Goal: Communication & Community: Ask a question

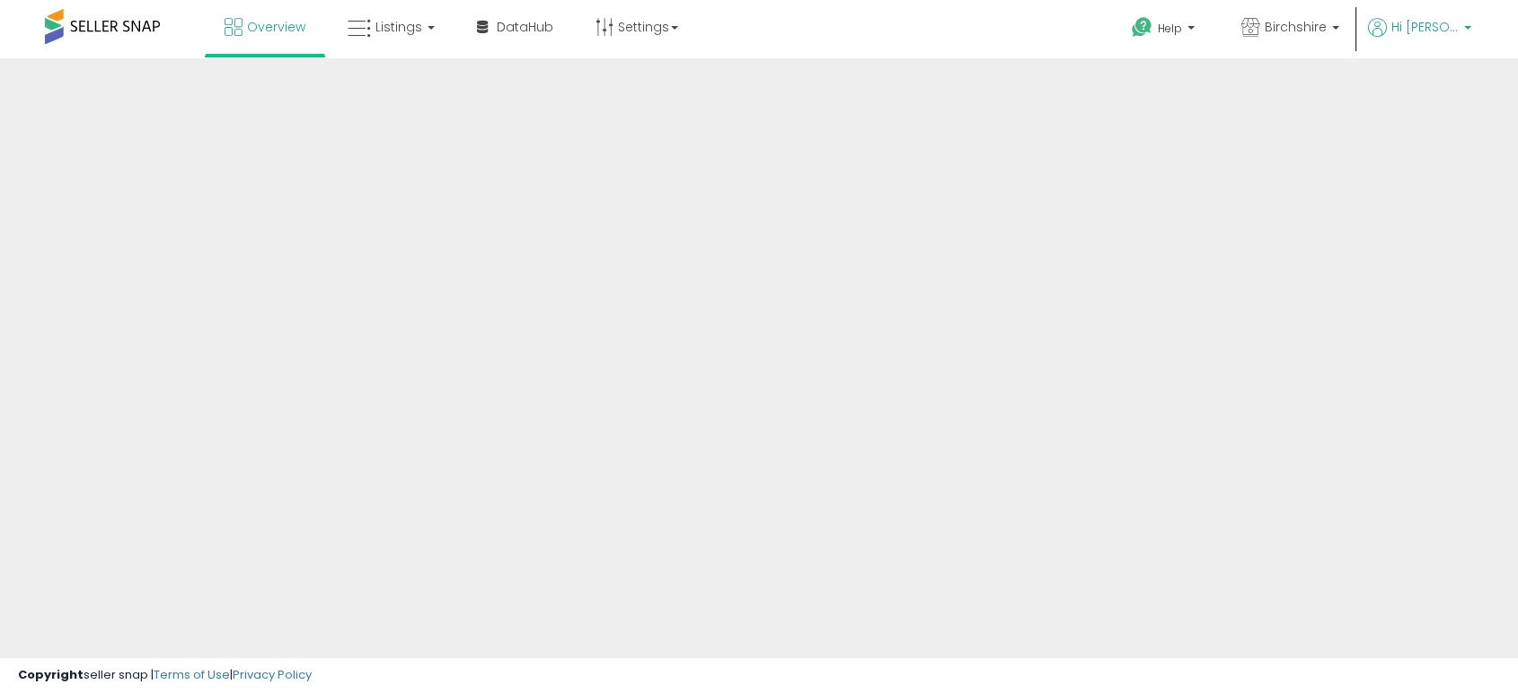
click at [1451, 32] on span "Hi [PERSON_NAME]" at bounding box center [1424, 27] width 67 height 18
click at [1292, 22] on span "Birchshire" at bounding box center [1296, 27] width 62 height 18
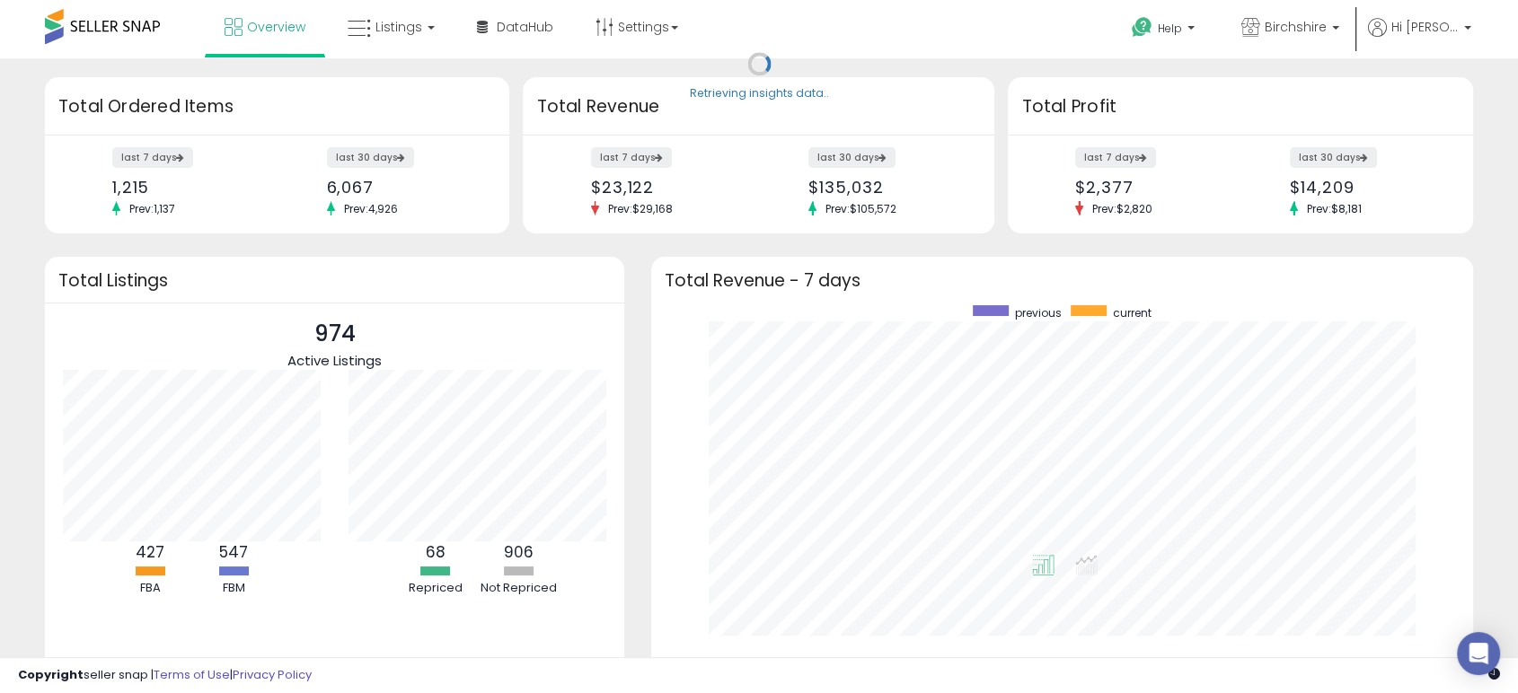
scroll to position [340, 785]
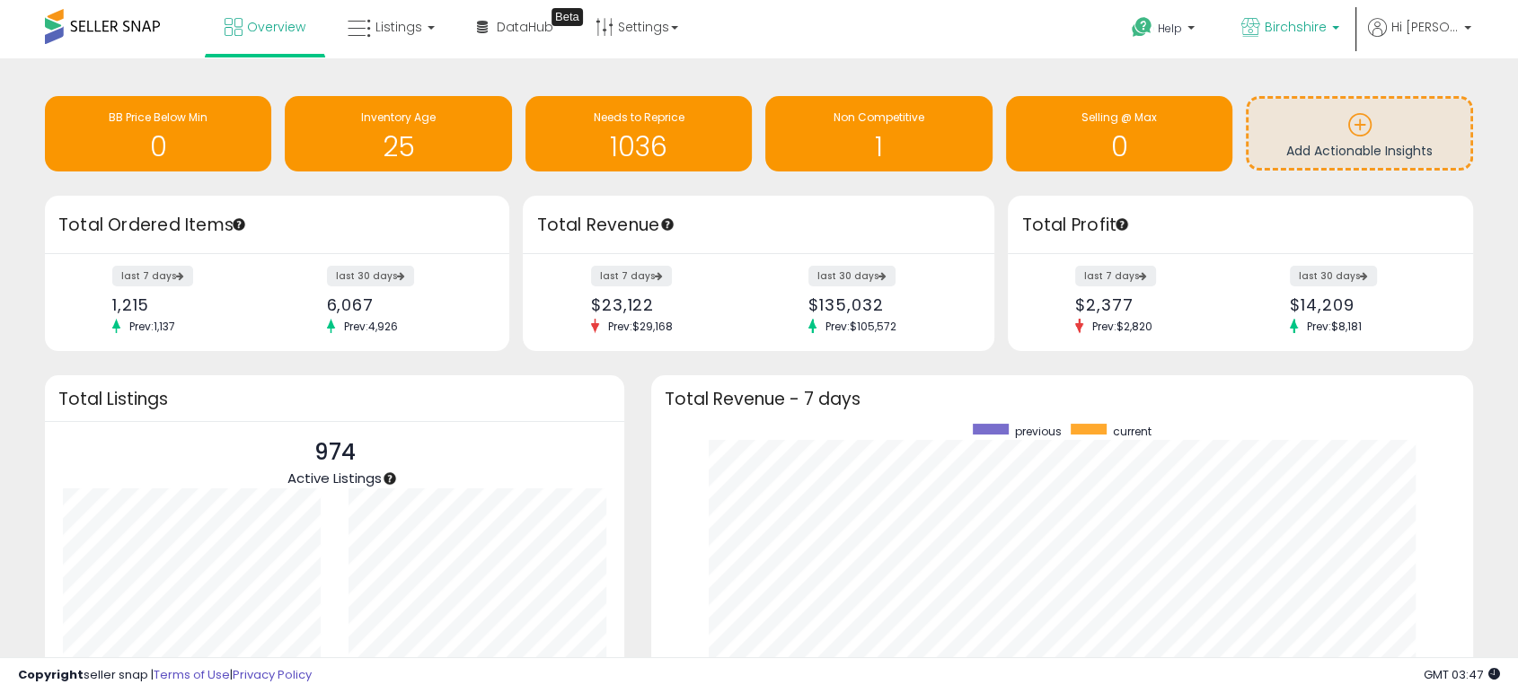
click at [1292, 22] on span "Birchshire" at bounding box center [1296, 27] width 62 height 18
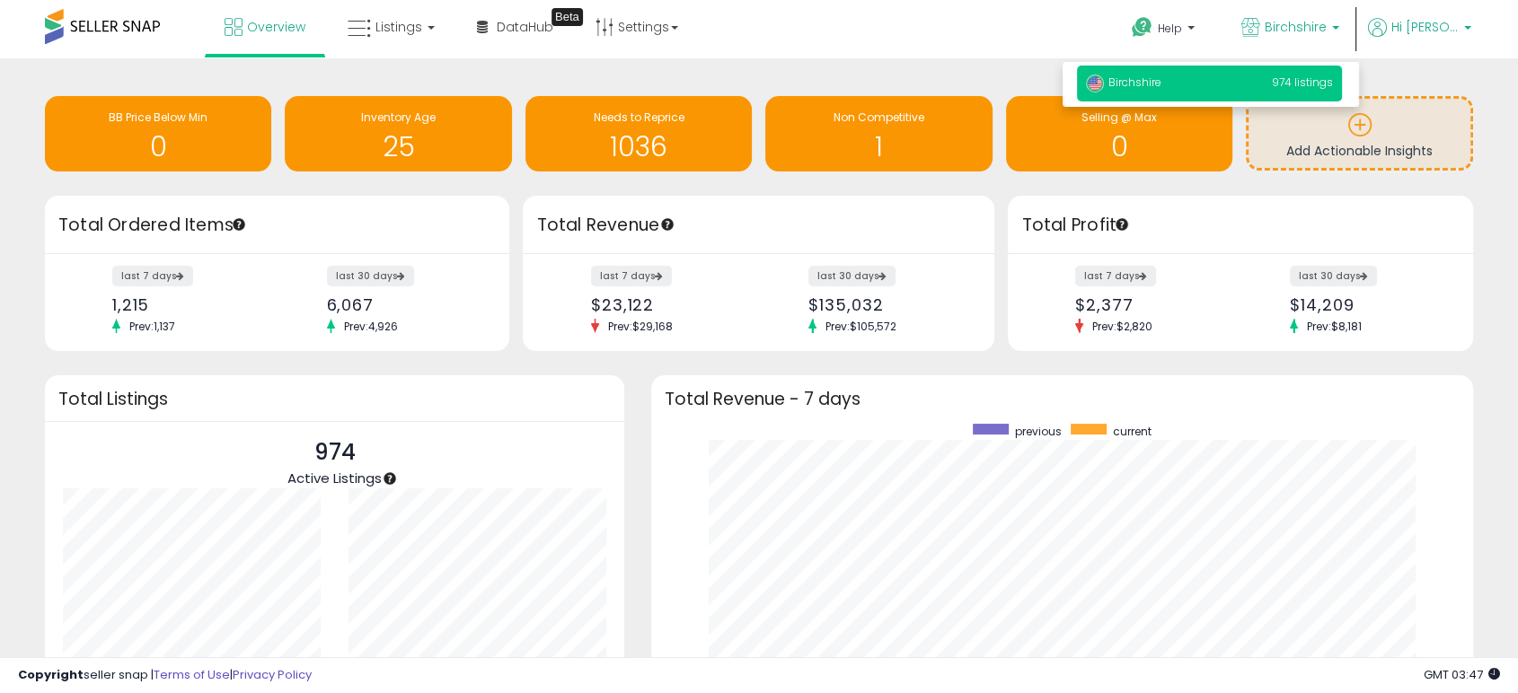
click at [1437, 26] on span "Hi [PERSON_NAME]" at bounding box center [1424, 27] width 67 height 18
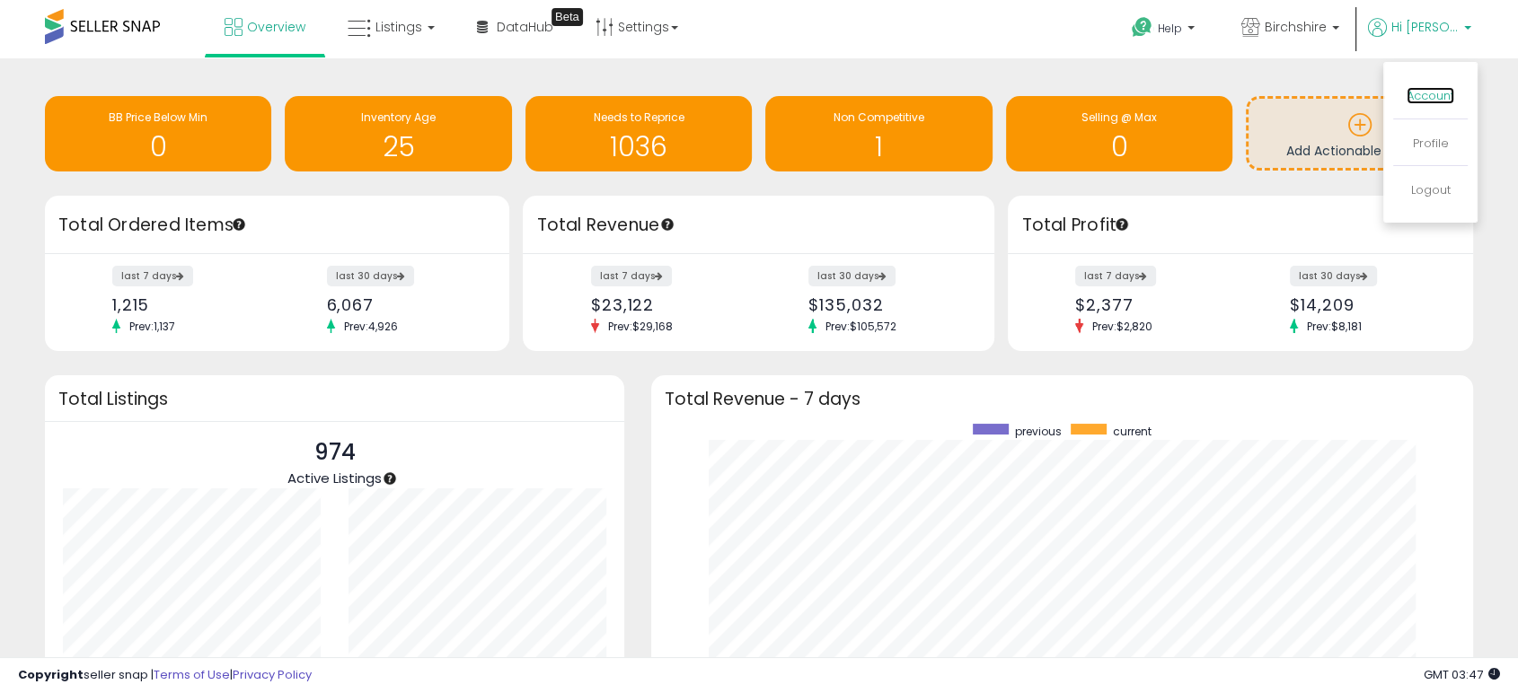
click at [1425, 98] on link "Account" at bounding box center [1431, 95] width 48 height 17
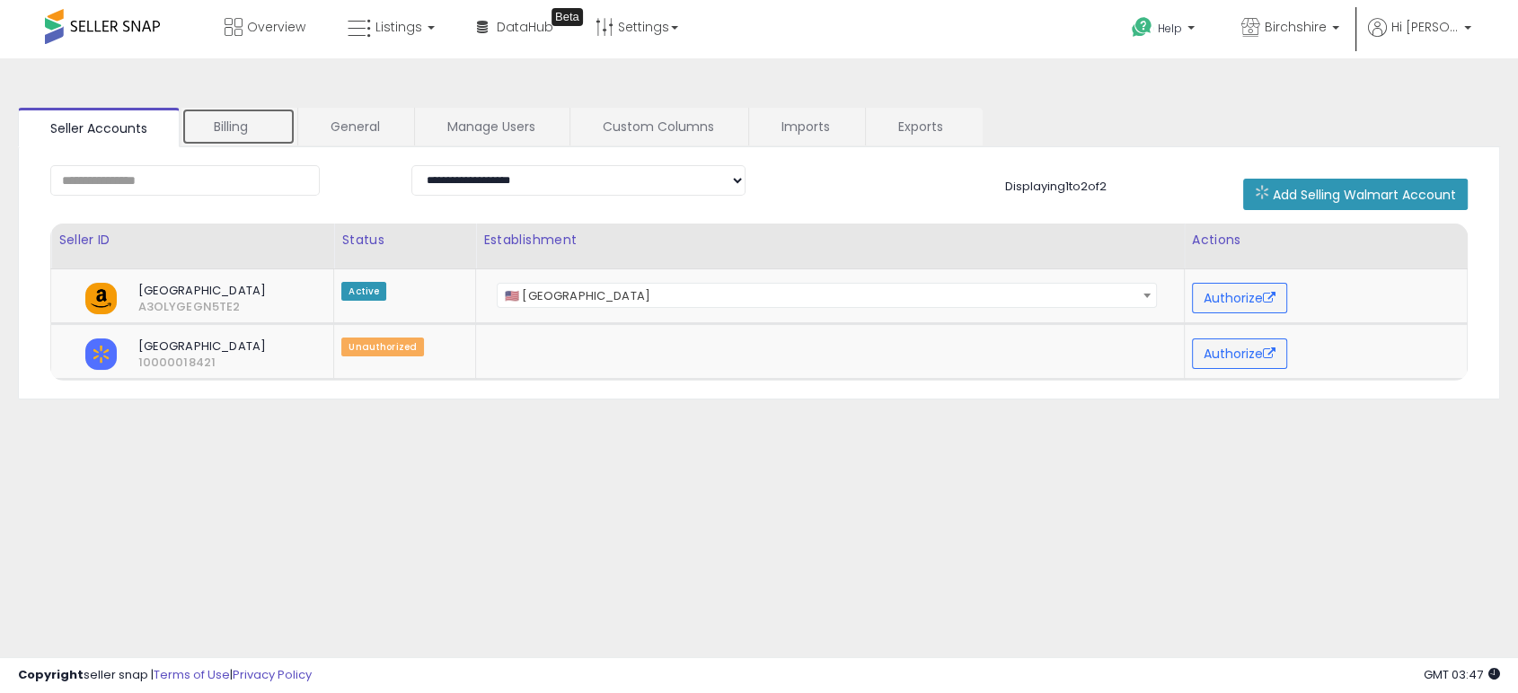
click at [227, 126] on link "Billing" at bounding box center [238, 127] width 114 height 38
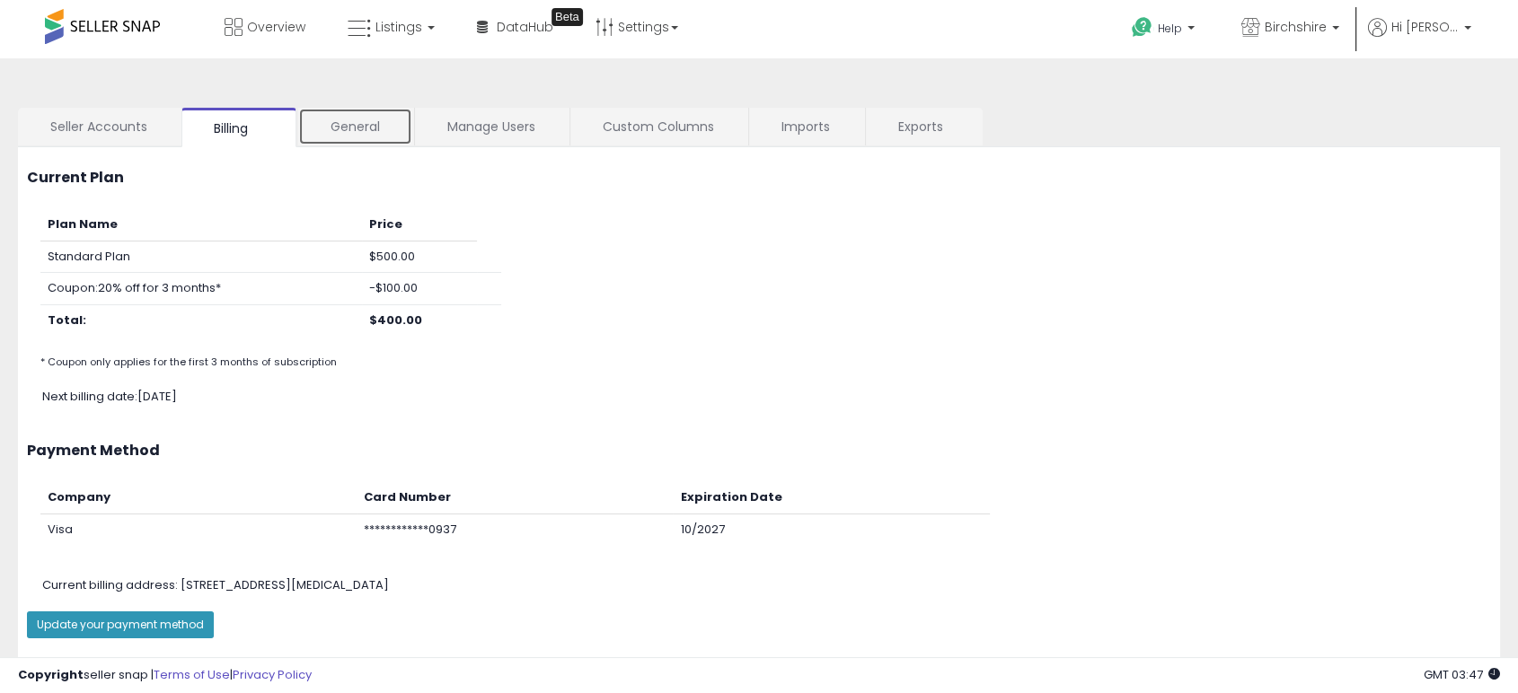
click at [341, 131] on link "General" at bounding box center [355, 127] width 114 height 38
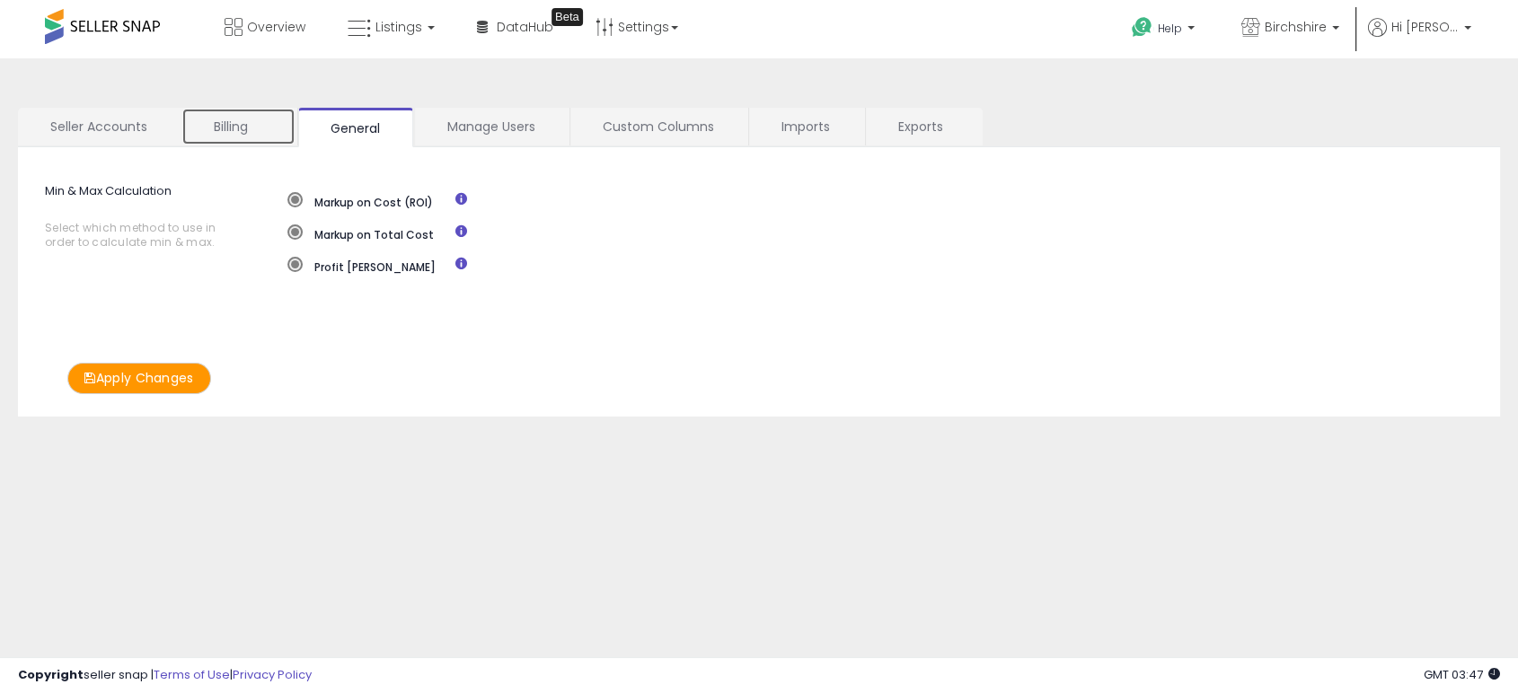
click at [224, 131] on link "Billing" at bounding box center [238, 127] width 114 height 38
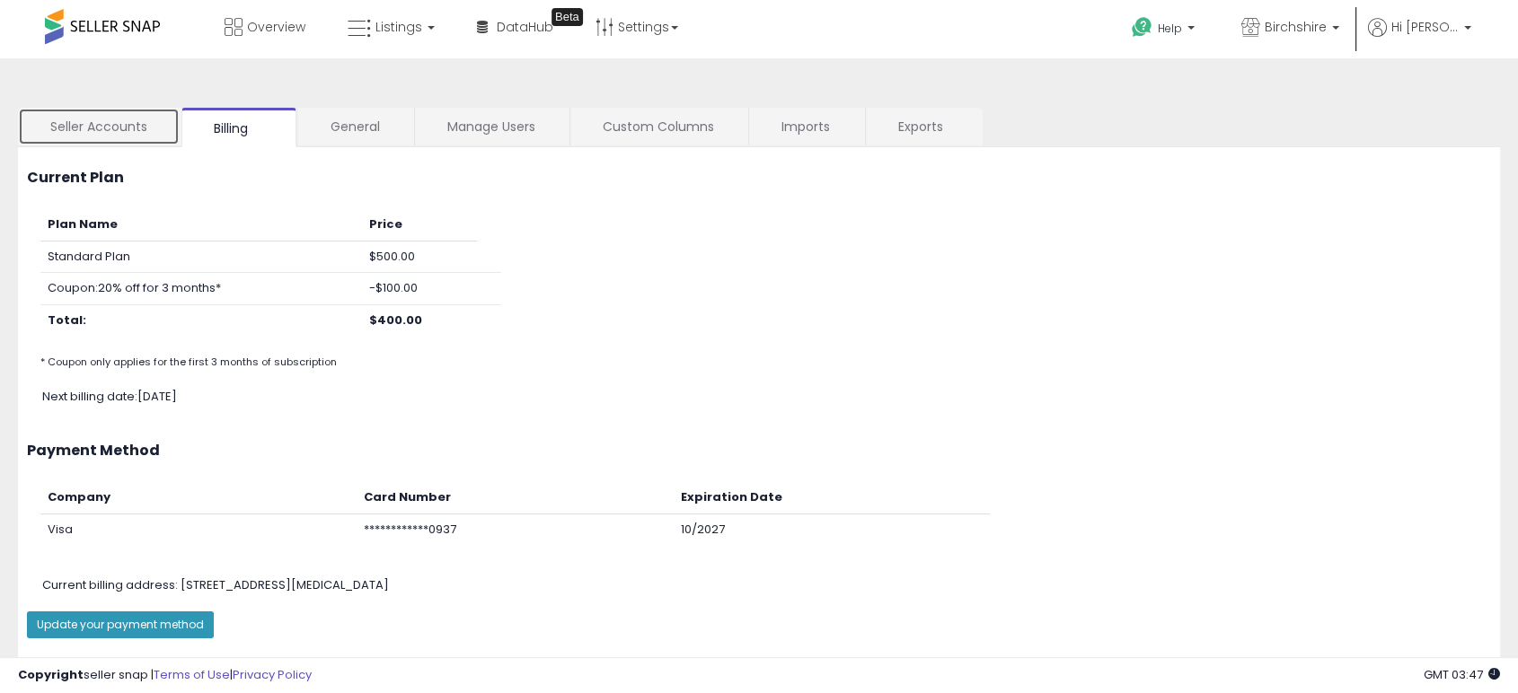
click at [110, 128] on link "Seller Accounts" at bounding box center [99, 127] width 162 height 38
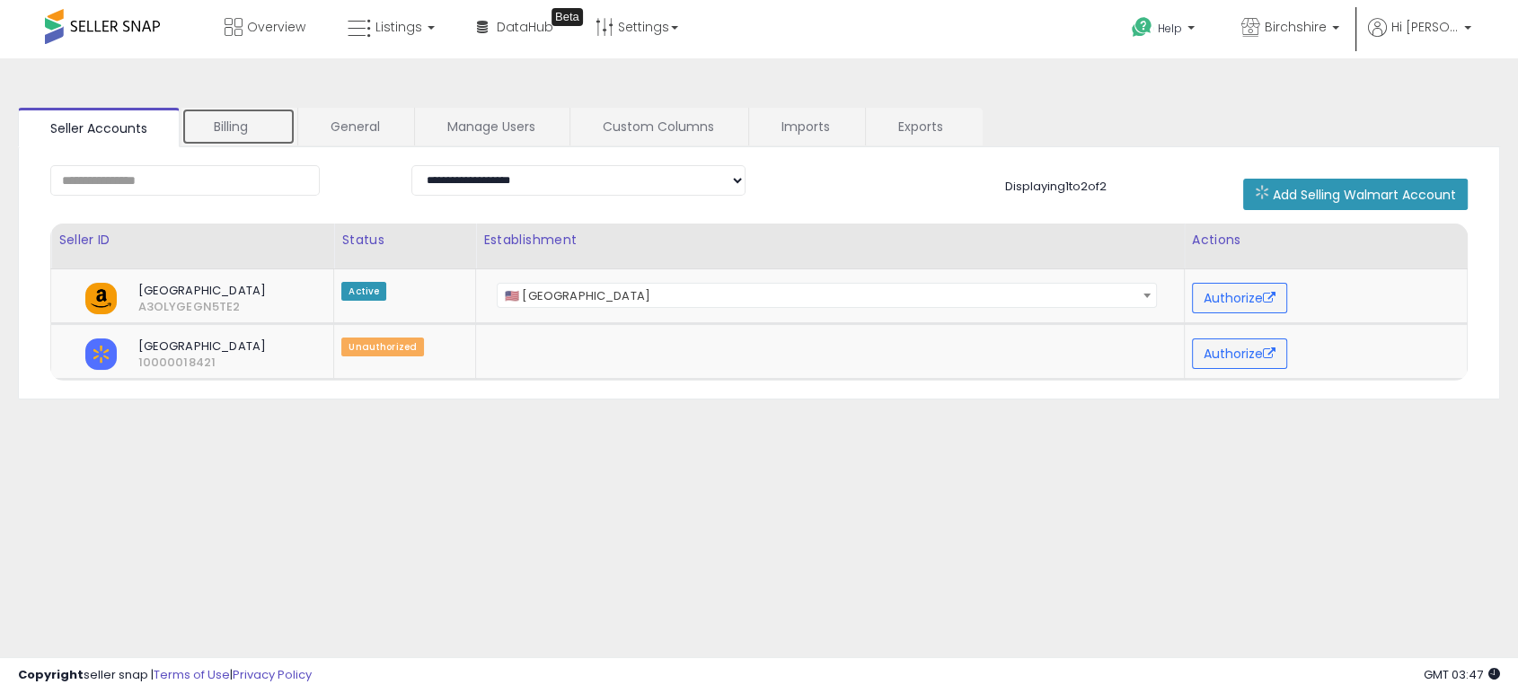
click at [225, 113] on link "Billing" at bounding box center [238, 127] width 114 height 38
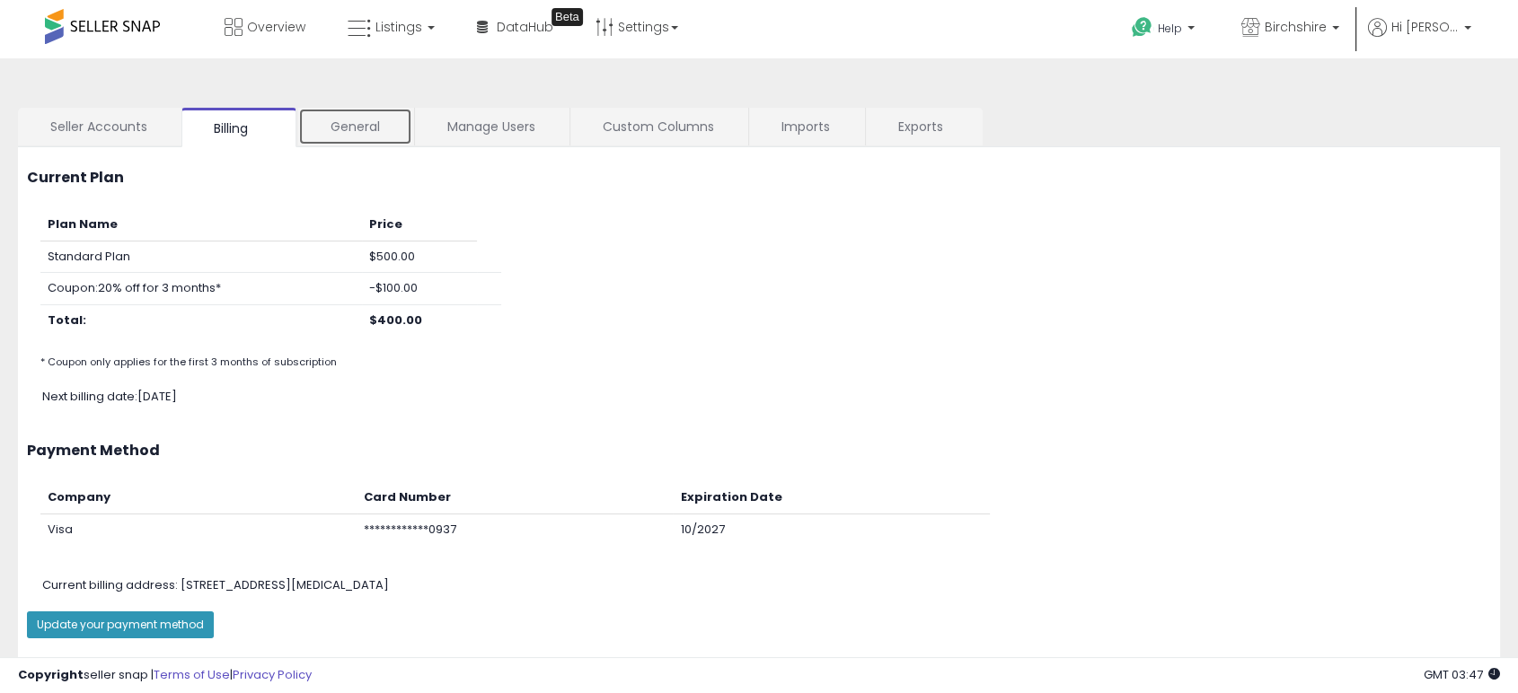
click at [367, 116] on link "General" at bounding box center [355, 127] width 114 height 38
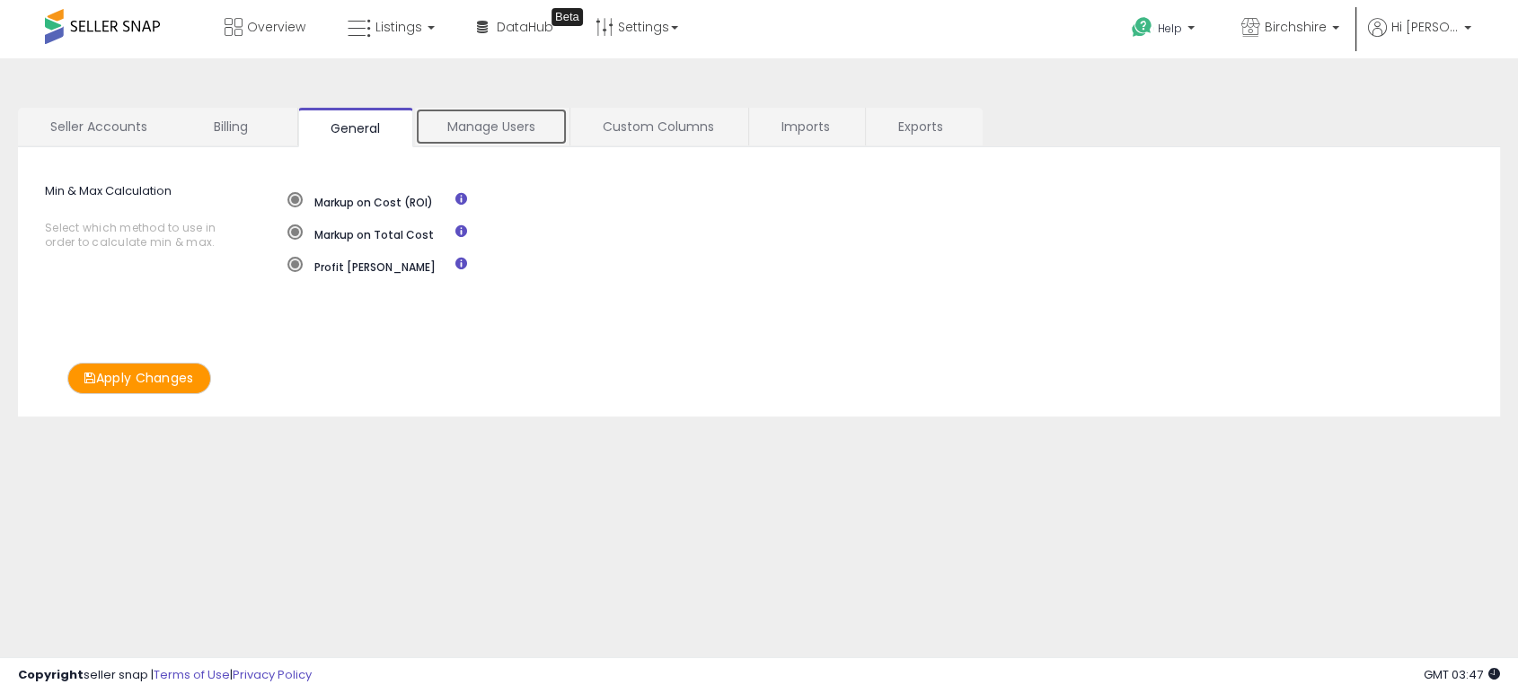
click at [475, 142] on link "Manage Users" at bounding box center [491, 127] width 153 height 38
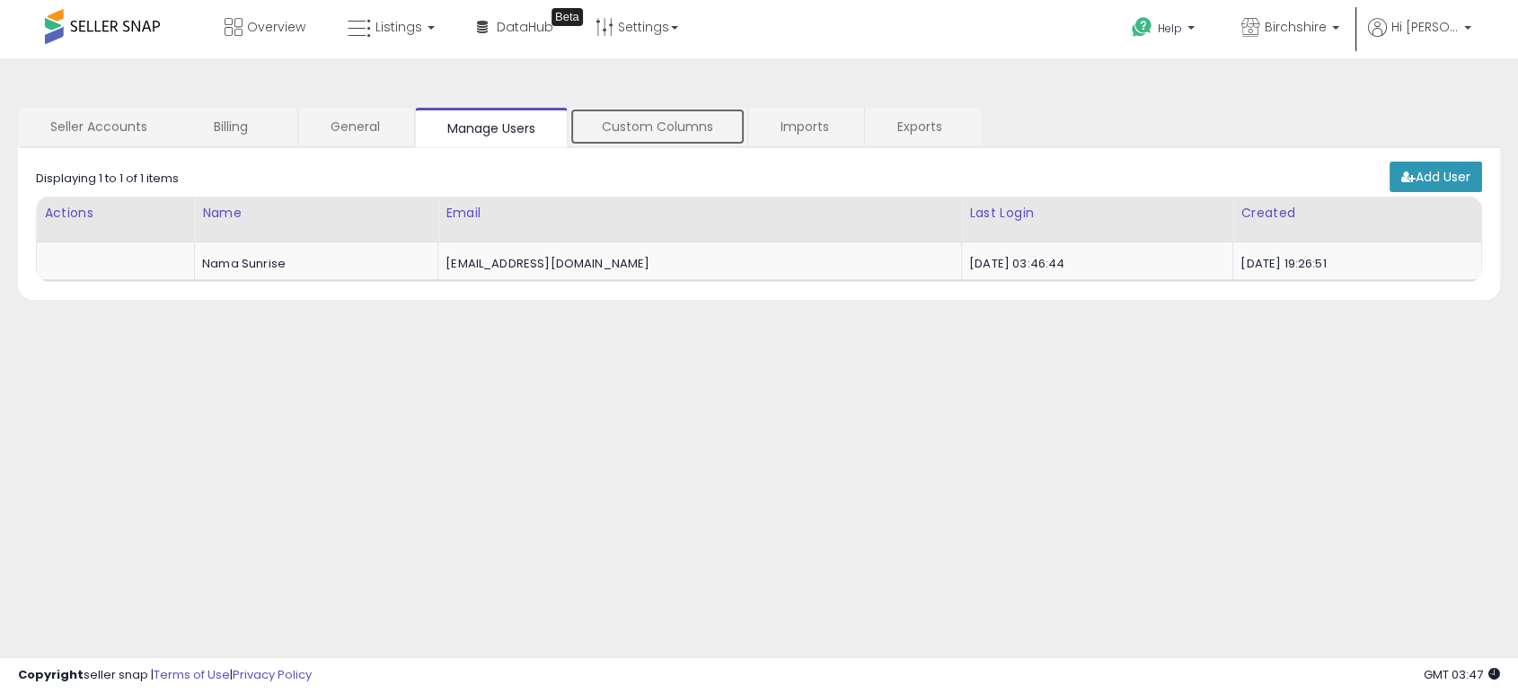
click at [631, 131] on link "Custom Columns" at bounding box center [657, 127] width 176 height 38
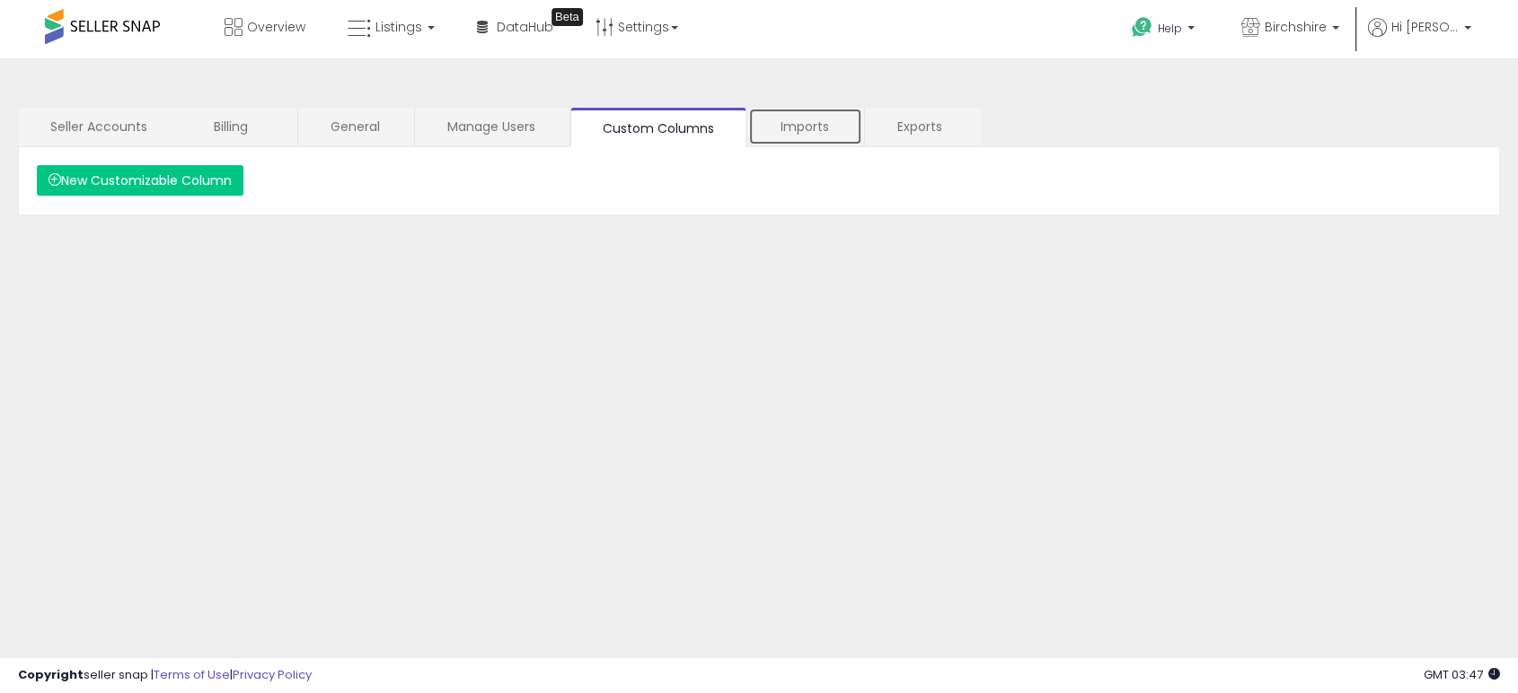
click at [781, 128] on link "Imports" at bounding box center [805, 127] width 114 height 38
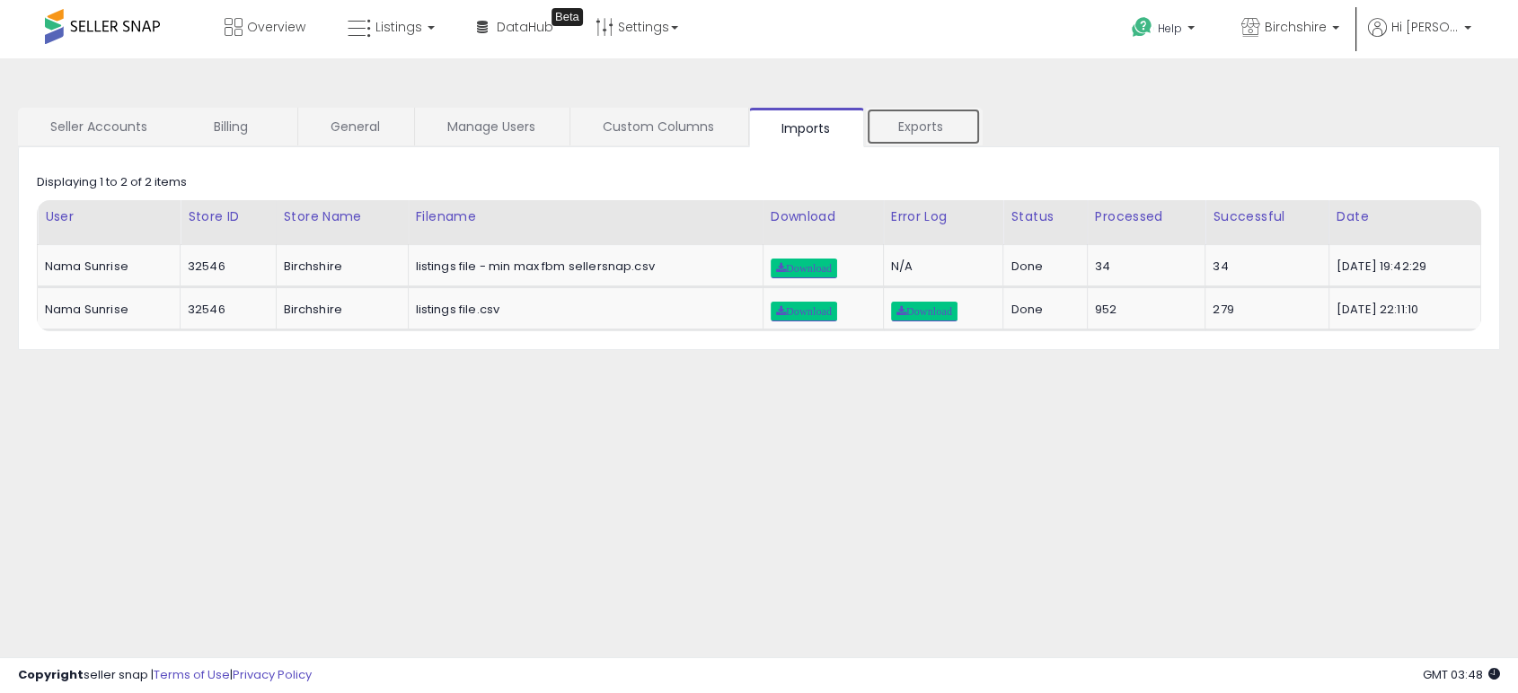
click at [933, 137] on link "Exports" at bounding box center [923, 127] width 115 height 38
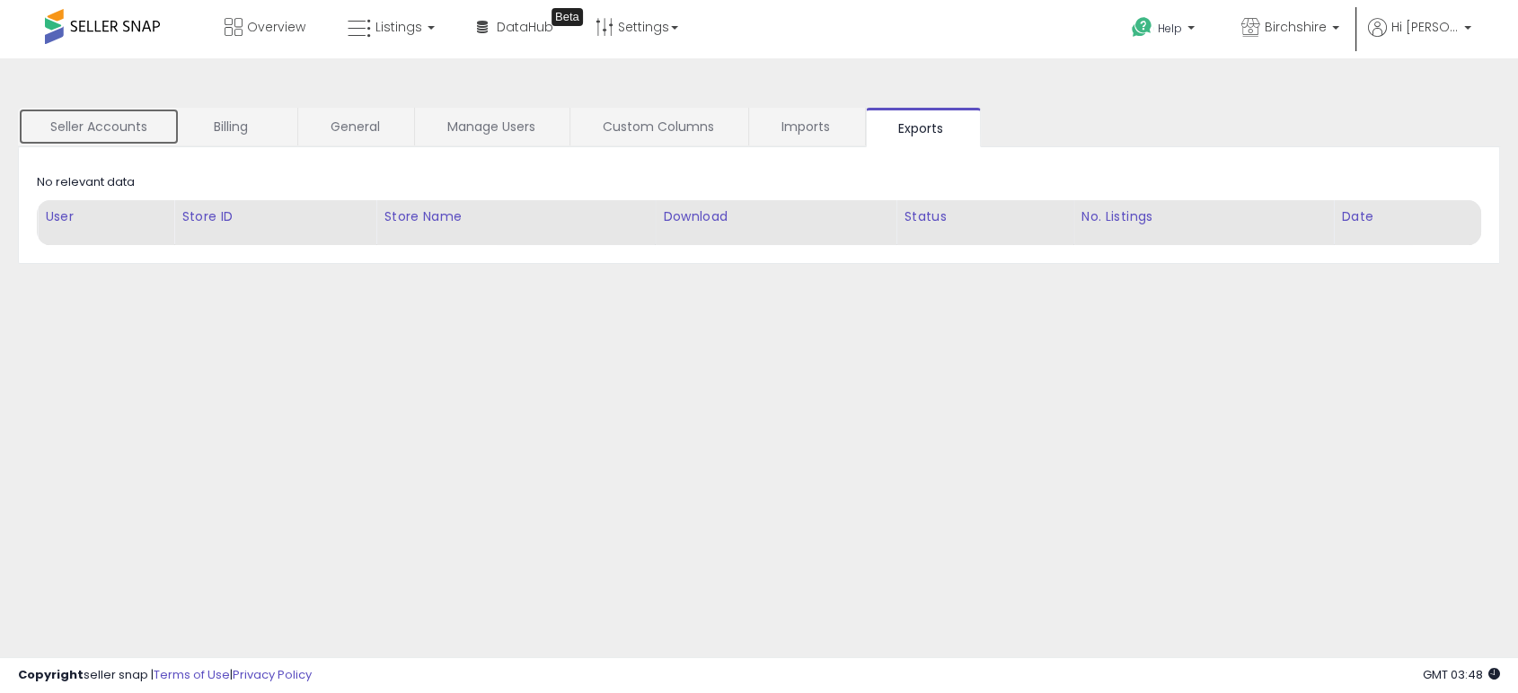
click at [91, 130] on link "Seller Accounts" at bounding box center [99, 127] width 162 height 38
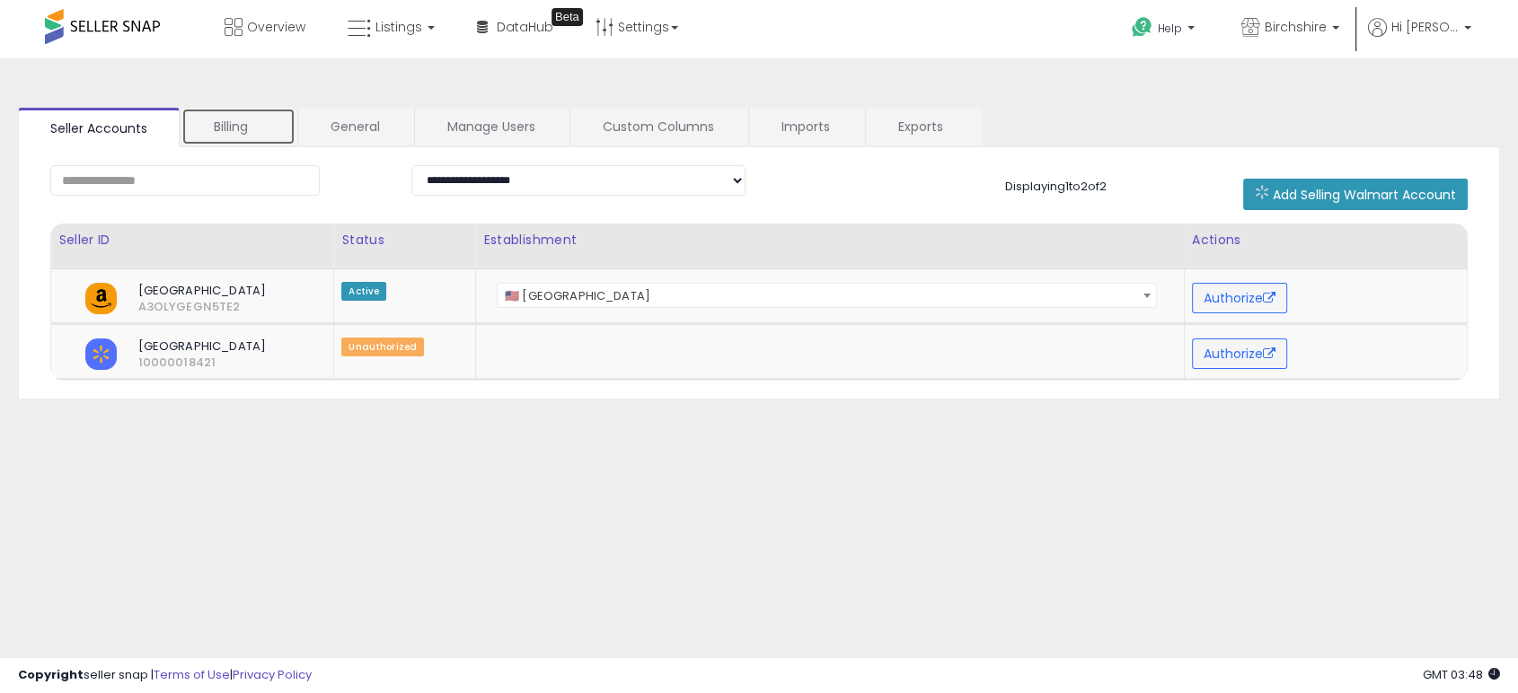
click at [237, 129] on link "Billing" at bounding box center [238, 127] width 114 height 38
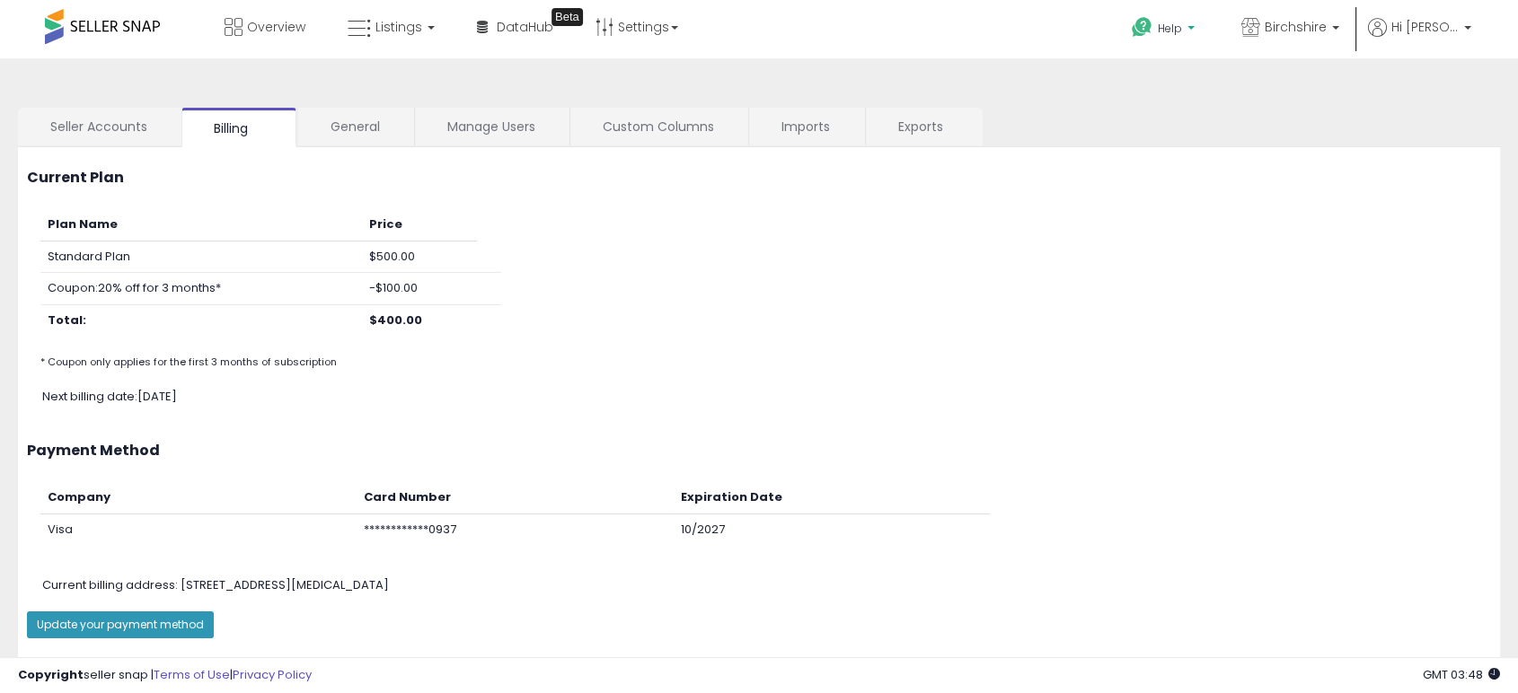
click at [1182, 22] on span "Help" at bounding box center [1170, 28] width 24 height 15
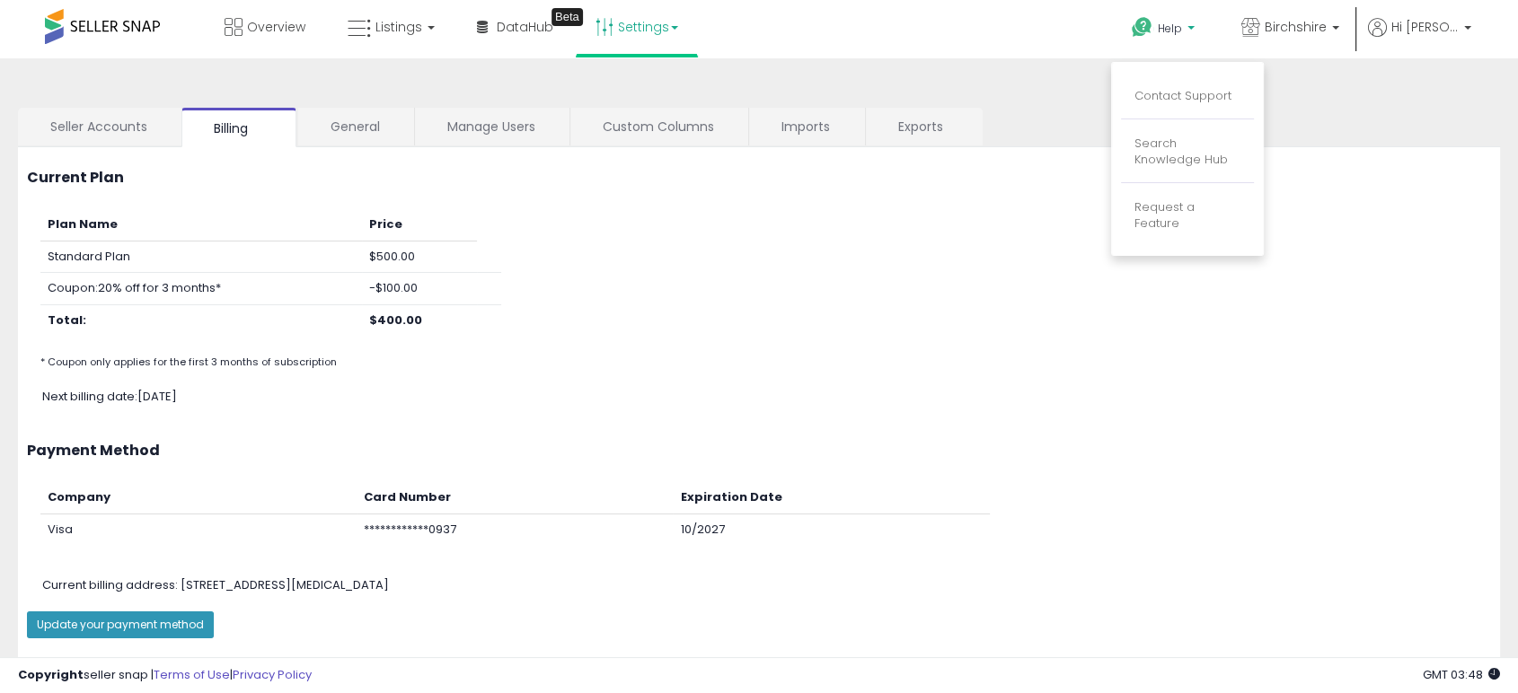
click at [639, 22] on link "Settings" at bounding box center [637, 27] width 110 height 54
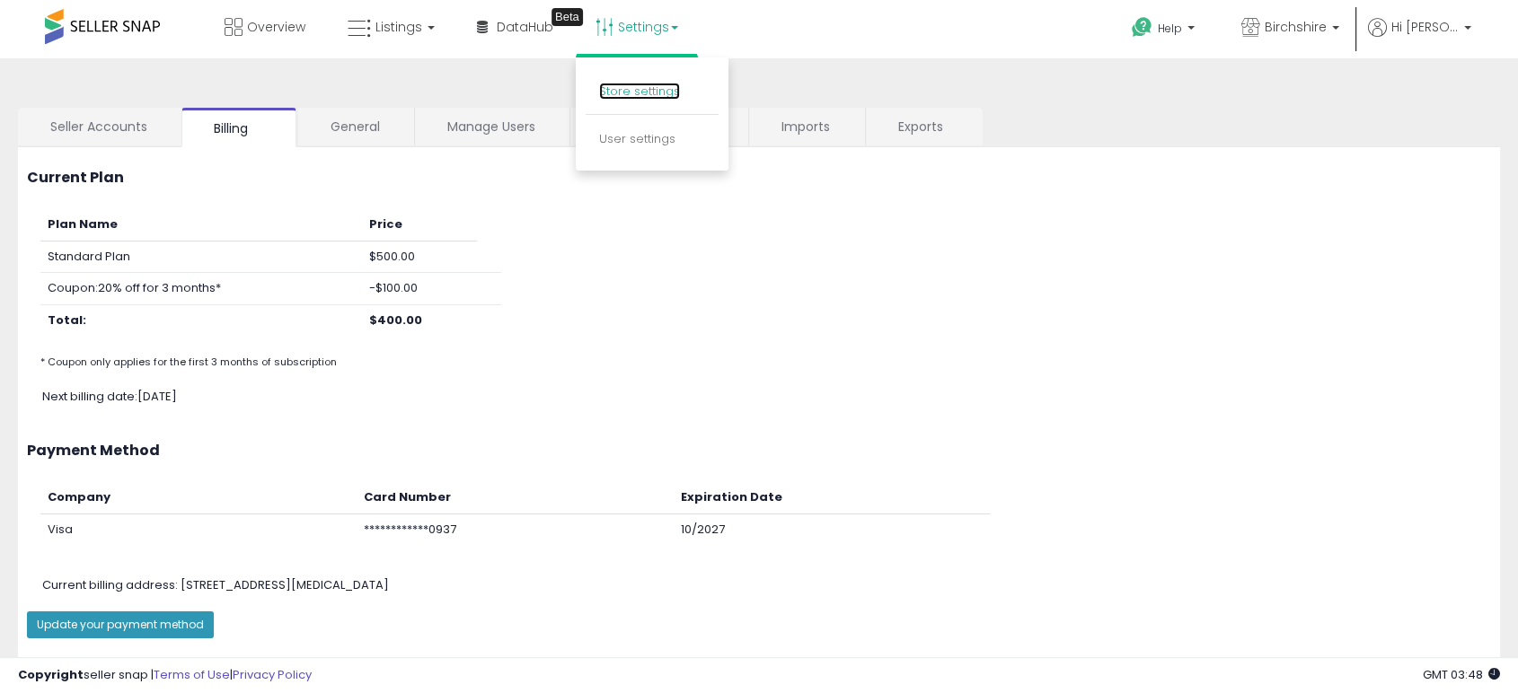
click at [643, 90] on link "Store settings" at bounding box center [639, 91] width 81 height 17
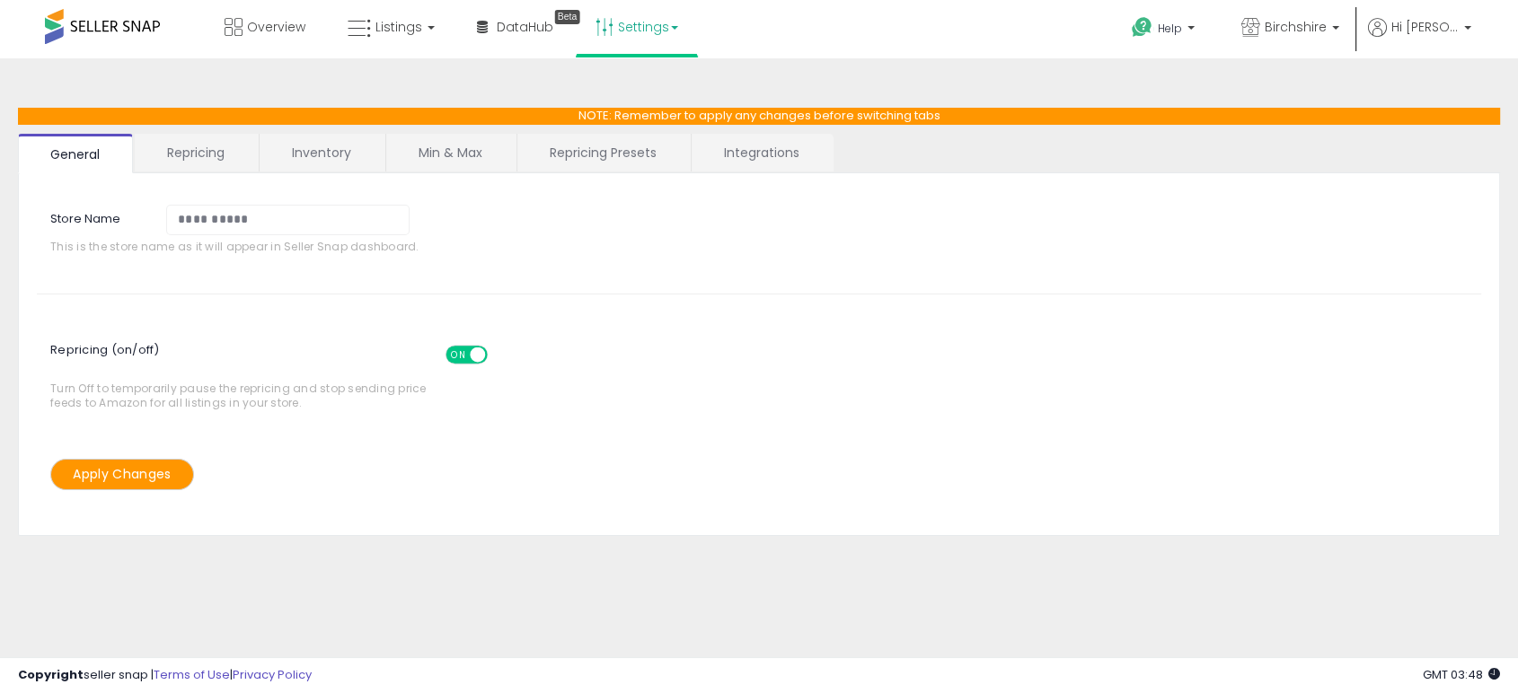
click at [206, 164] on link "Repricing" at bounding box center [196, 153] width 122 height 38
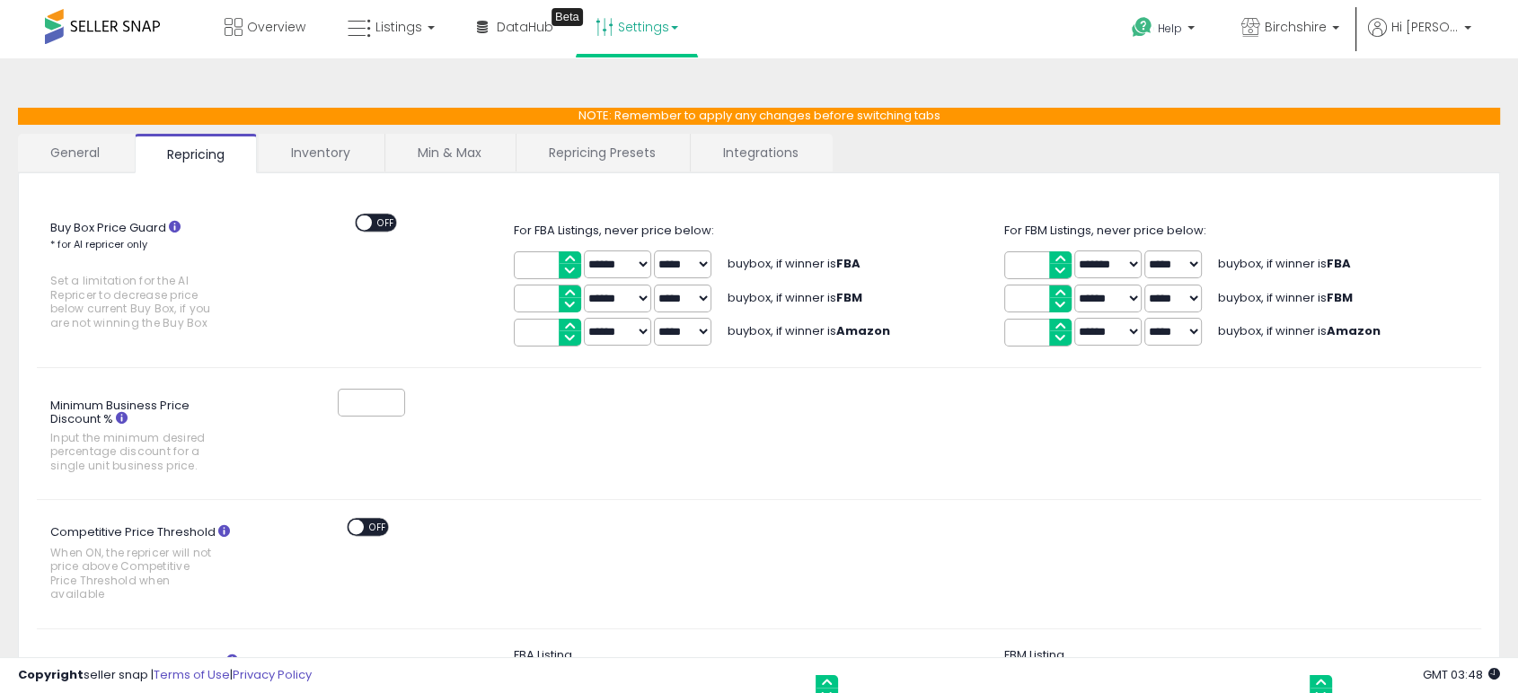
click at [329, 160] on link "Inventory" at bounding box center [321, 153] width 124 height 38
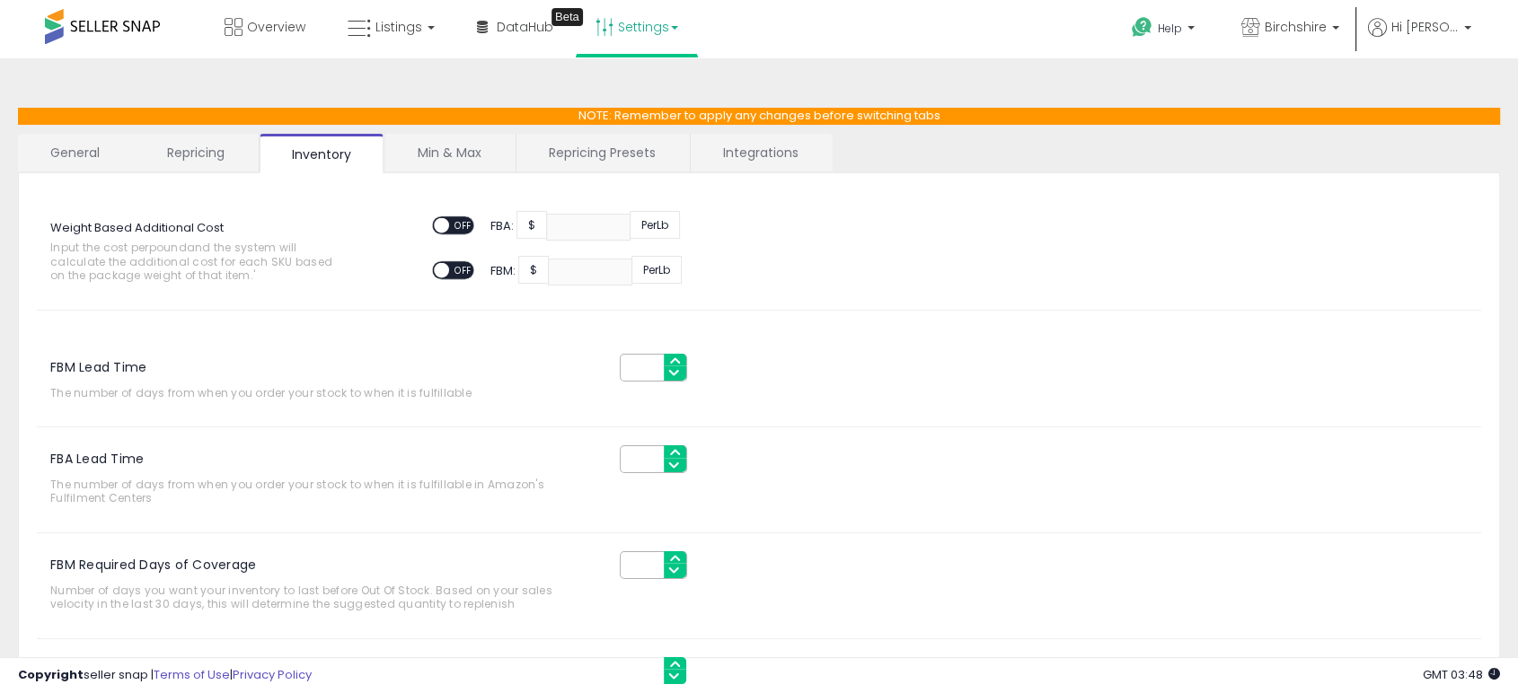
click at [754, 145] on link "Integrations" at bounding box center [761, 153] width 140 height 38
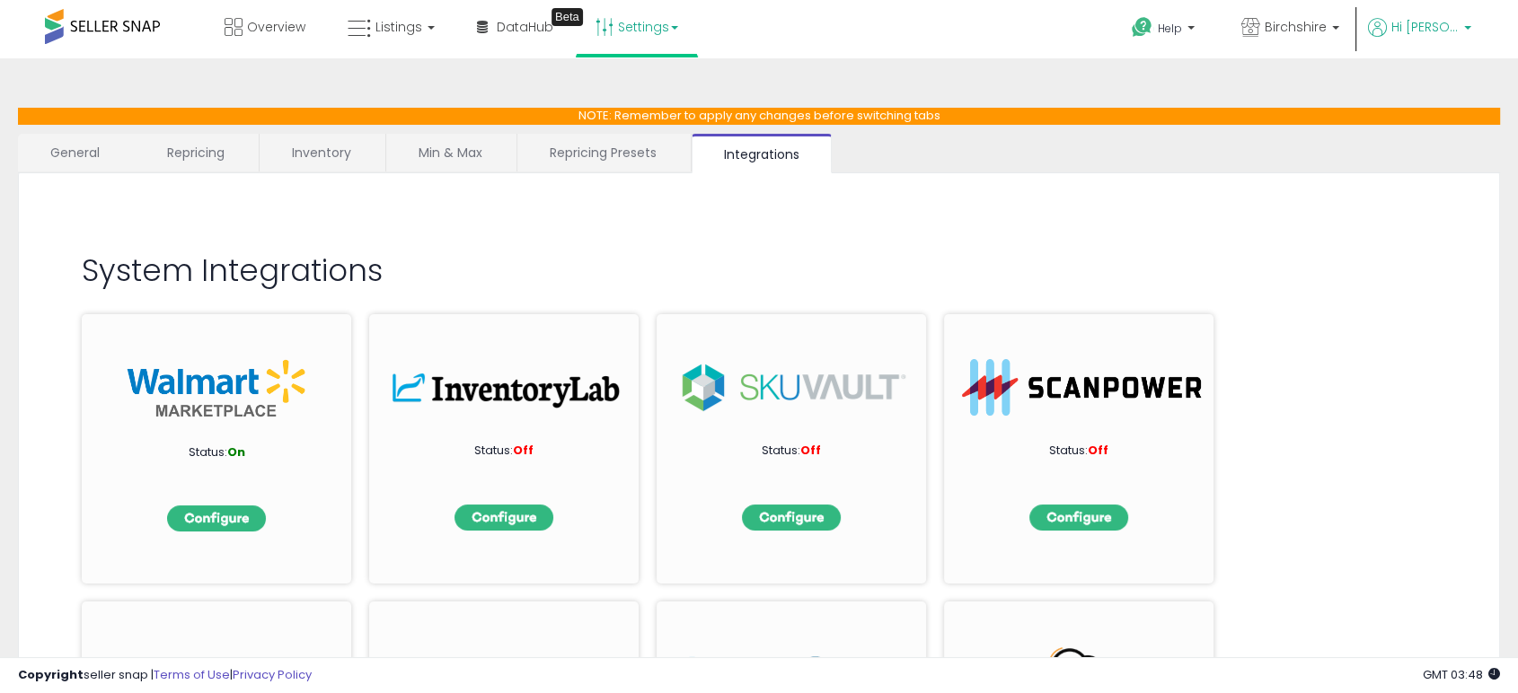
click at [1438, 34] on span "Hi [PERSON_NAME]" at bounding box center [1424, 27] width 67 height 18
click at [1421, 91] on link "Account" at bounding box center [1431, 95] width 48 height 17
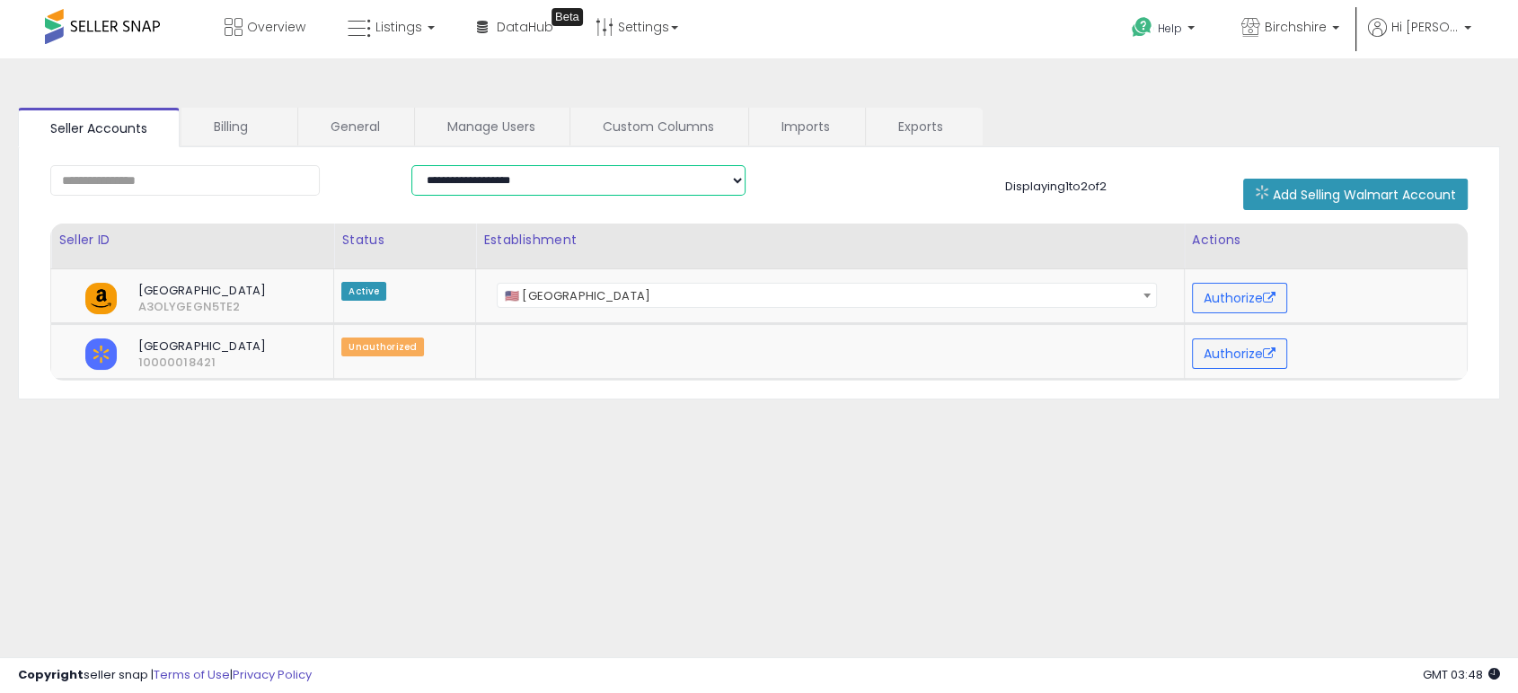
click at [651, 179] on select "**********" at bounding box center [578, 180] width 334 height 31
click at [1327, 31] on span "Birchshire" at bounding box center [1296, 27] width 62 height 18
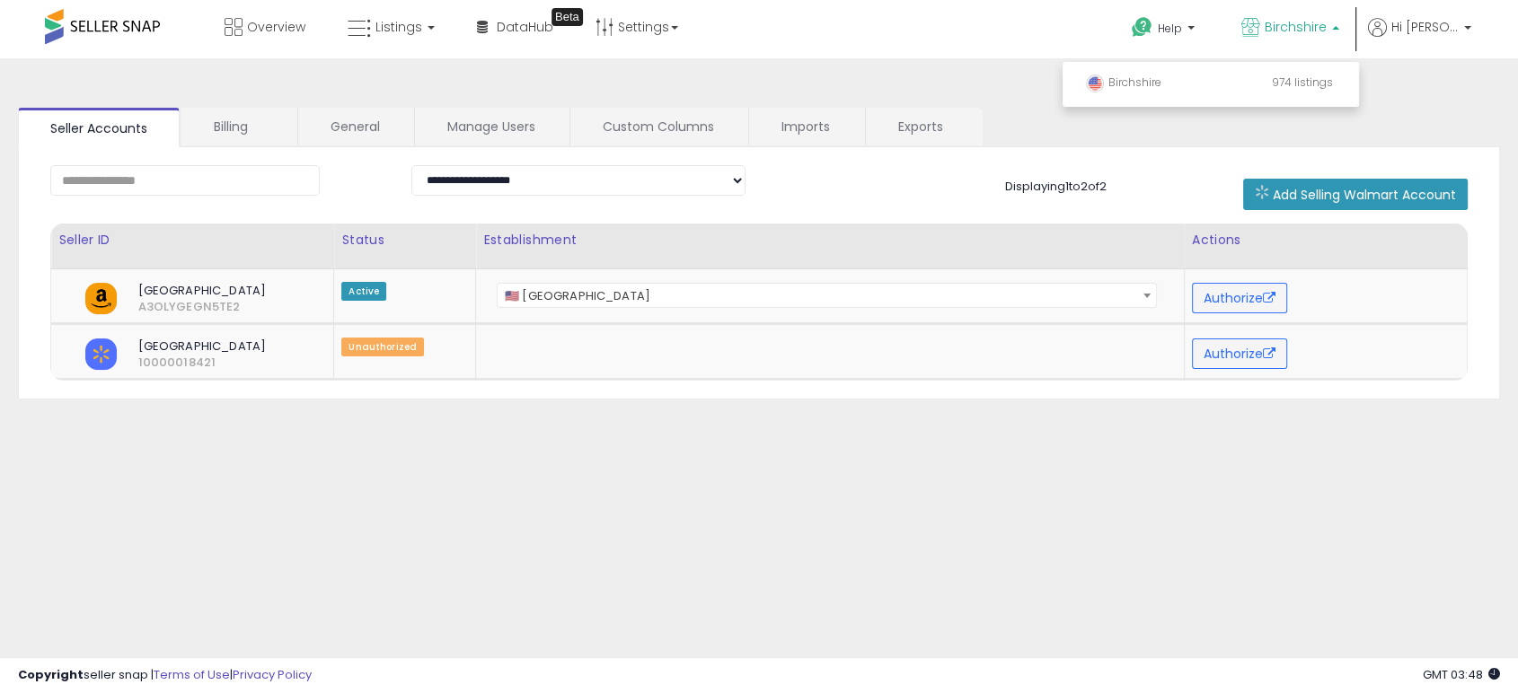
click at [1327, 31] on span "Birchshire" at bounding box center [1296, 27] width 62 height 18
click at [1440, 31] on span "Hi [PERSON_NAME]" at bounding box center [1424, 27] width 67 height 18
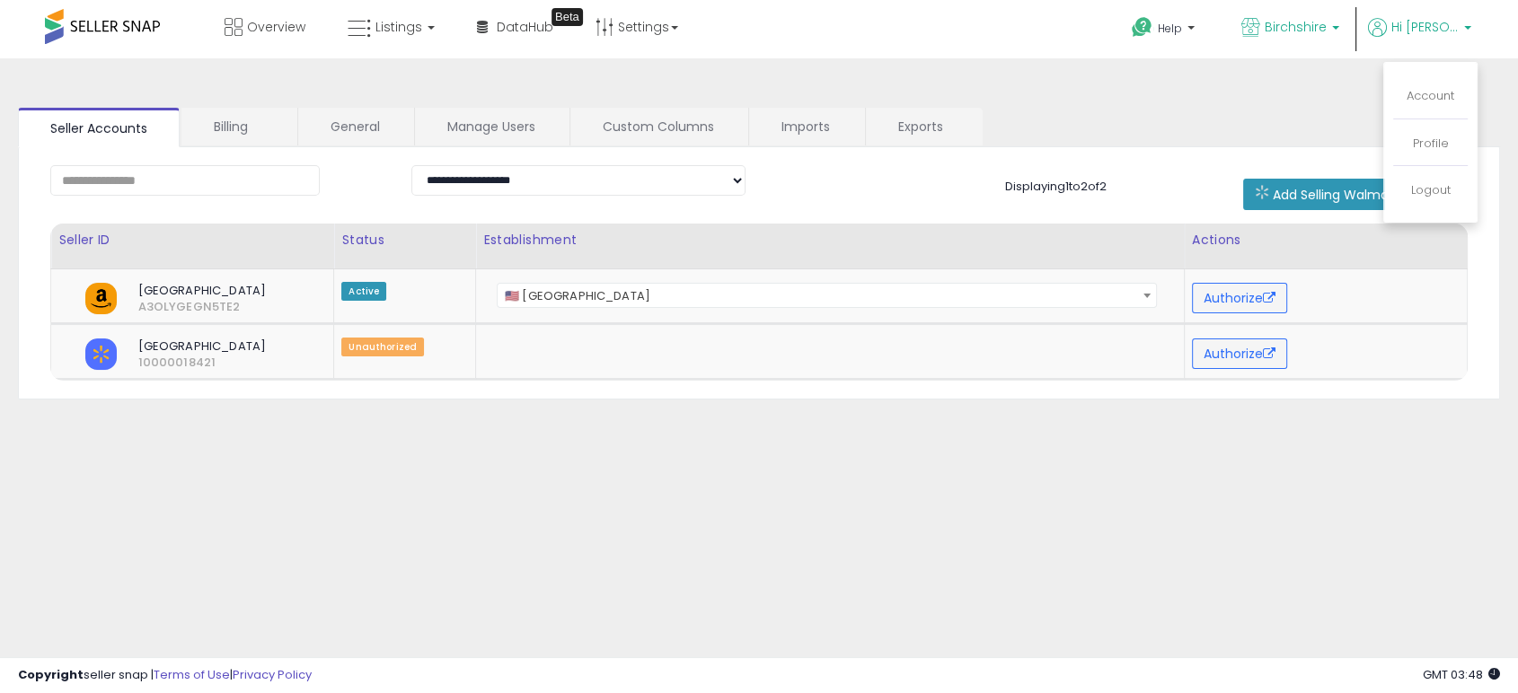
click at [1322, 30] on span "Birchshire" at bounding box center [1296, 27] width 62 height 18
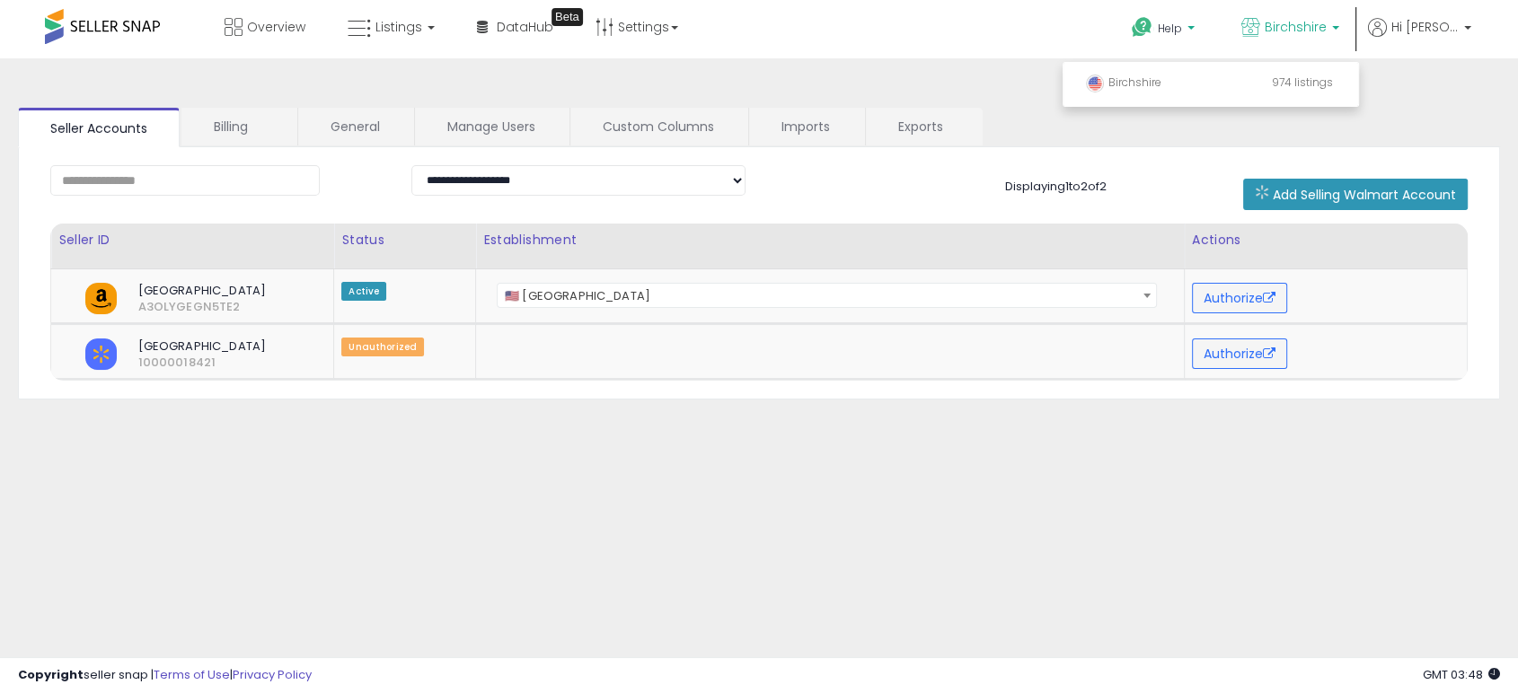
click at [1153, 19] on icon at bounding box center [1142, 27] width 22 height 22
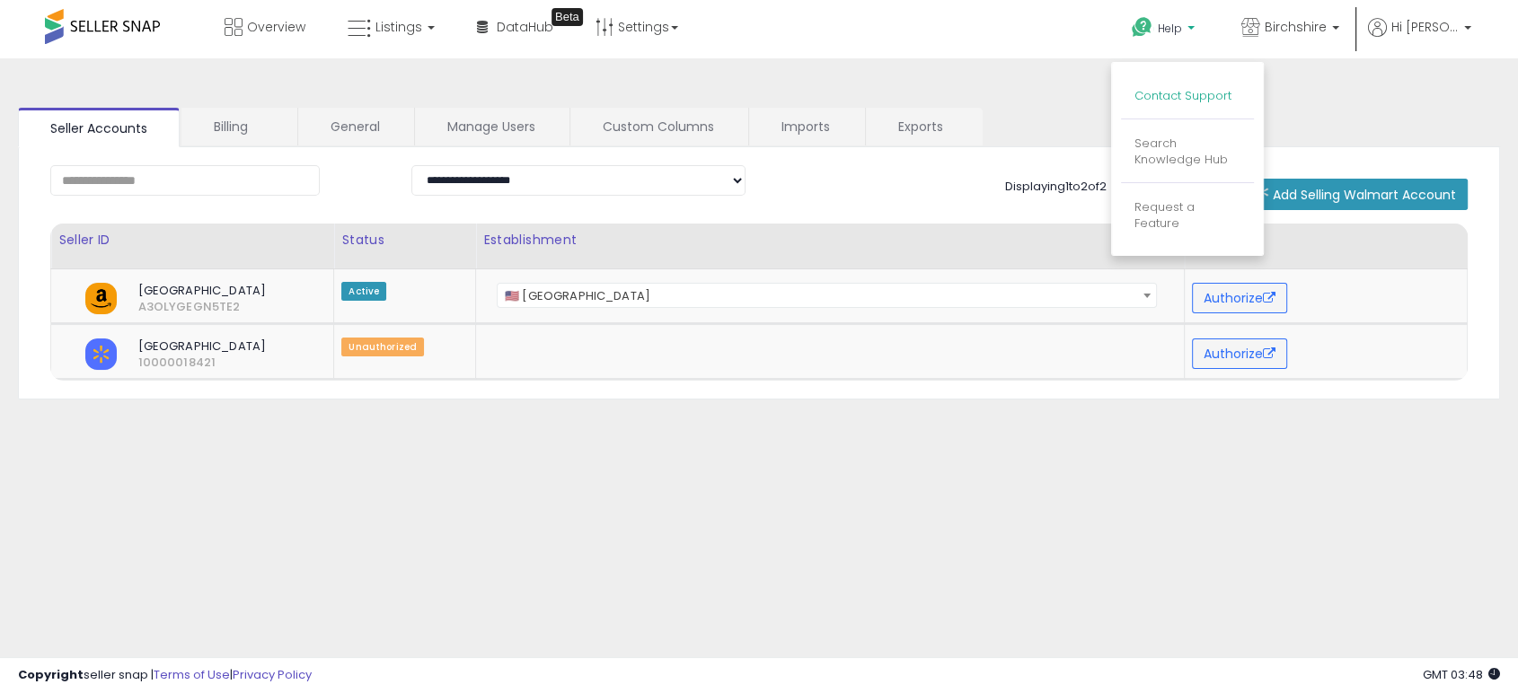
click at [1200, 92] on link "Contact Support" at bounding box center [1182, 95] width 97 height 17
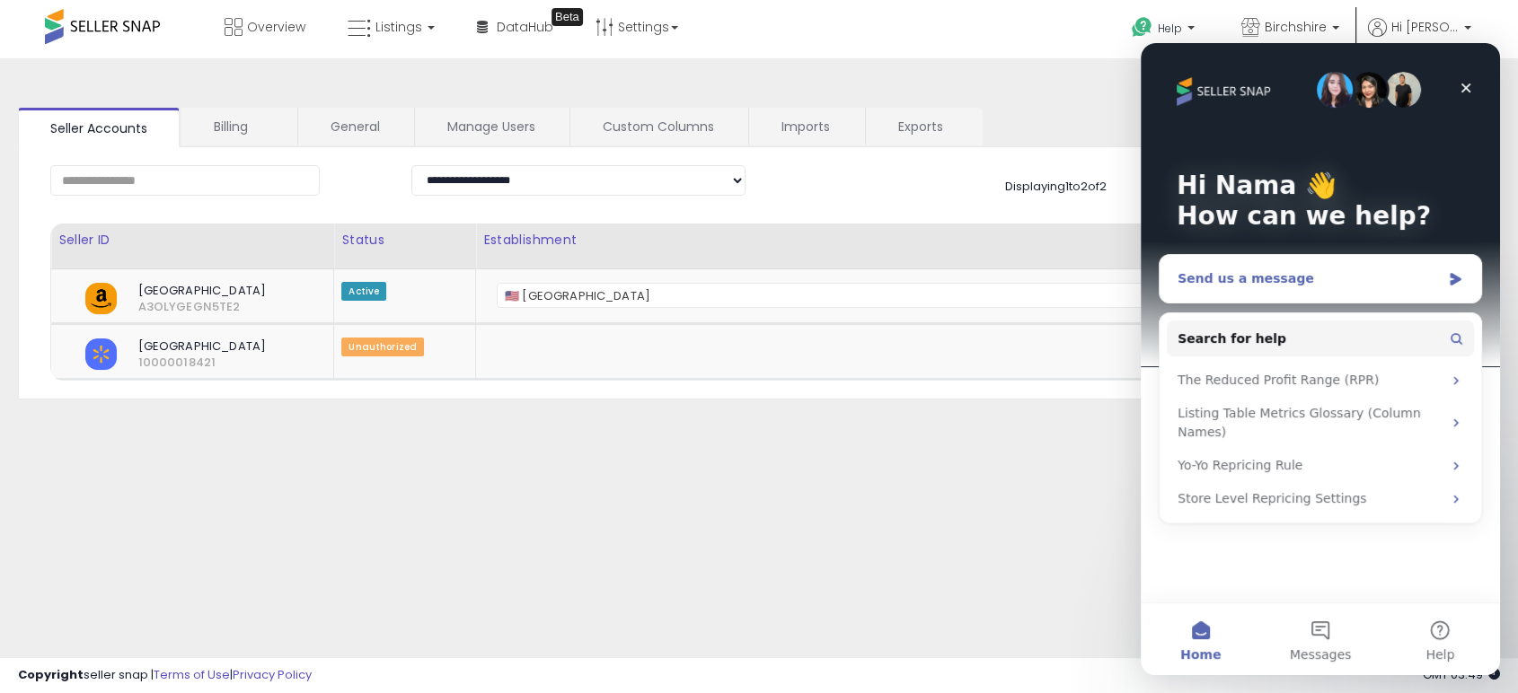
click at [1253, 285] on div "Send us a message" at bounding box center [1309, 278] width 263 height 19
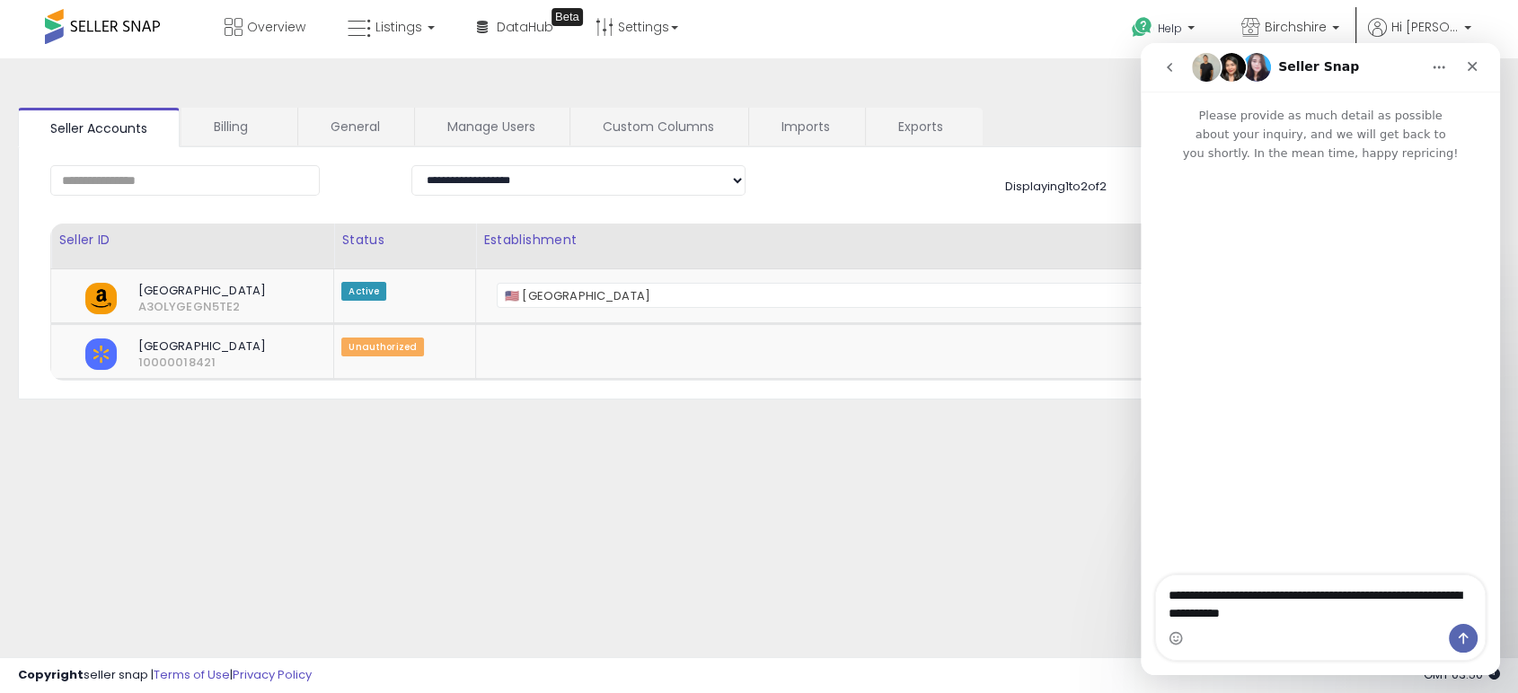
type textarea "**********"
click at [1468, 638] on icon "Send a message…" at bounding box center [1464, 639] width 10 height 12
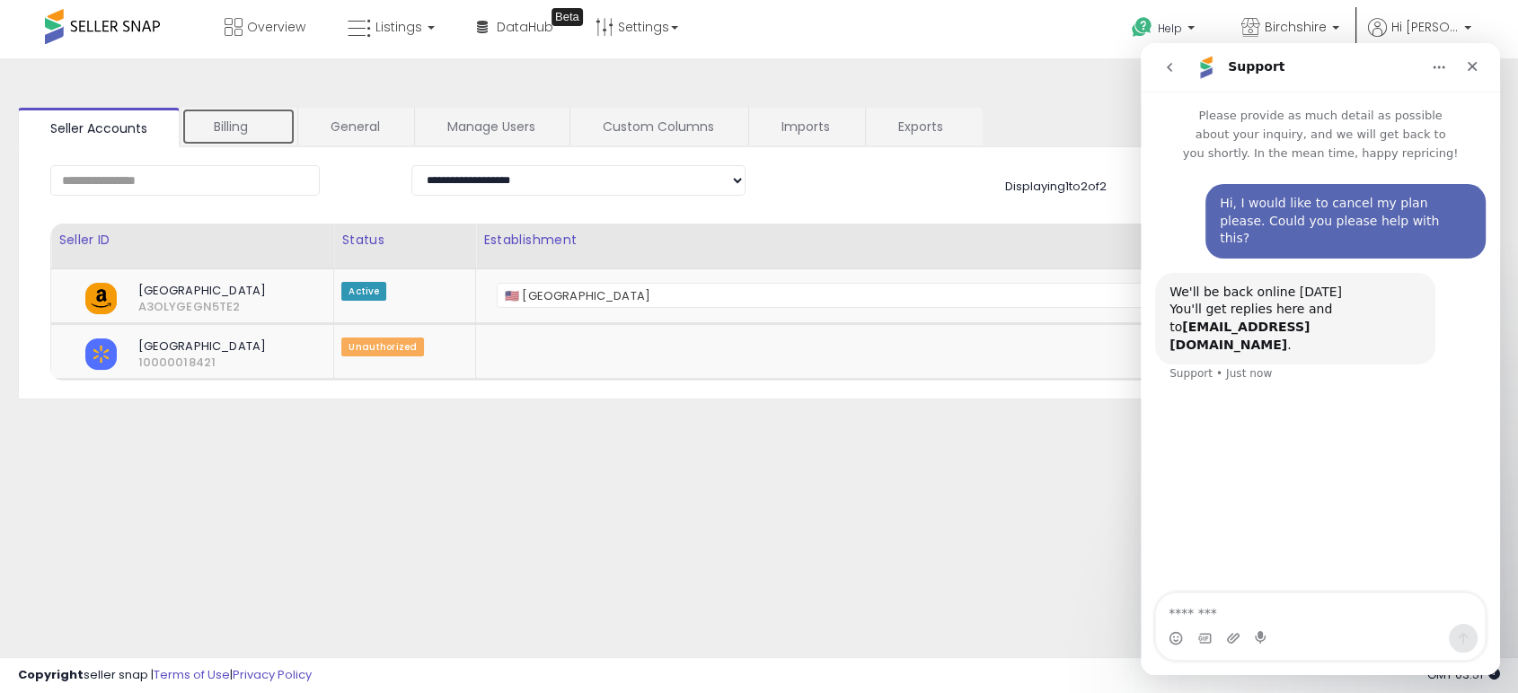
click at [260, 119] on link "Billing" at bounding box center [238, 127] width 114 height 38
